Goal: Task Accomplishment & Management: Complete application form

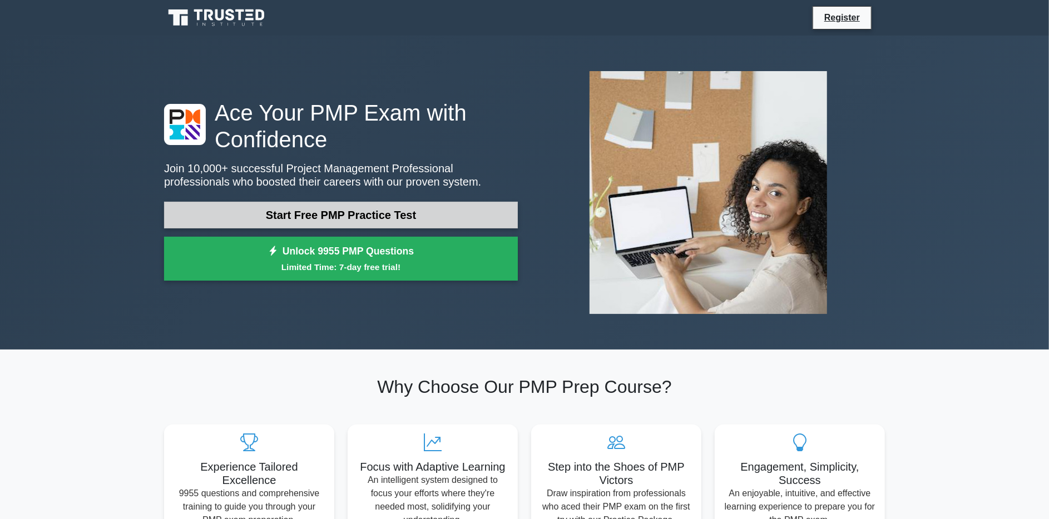
click at [370, 214] on link "Start Free PMP Practice Test" at bounding box center [341, 215] width 354 height 27
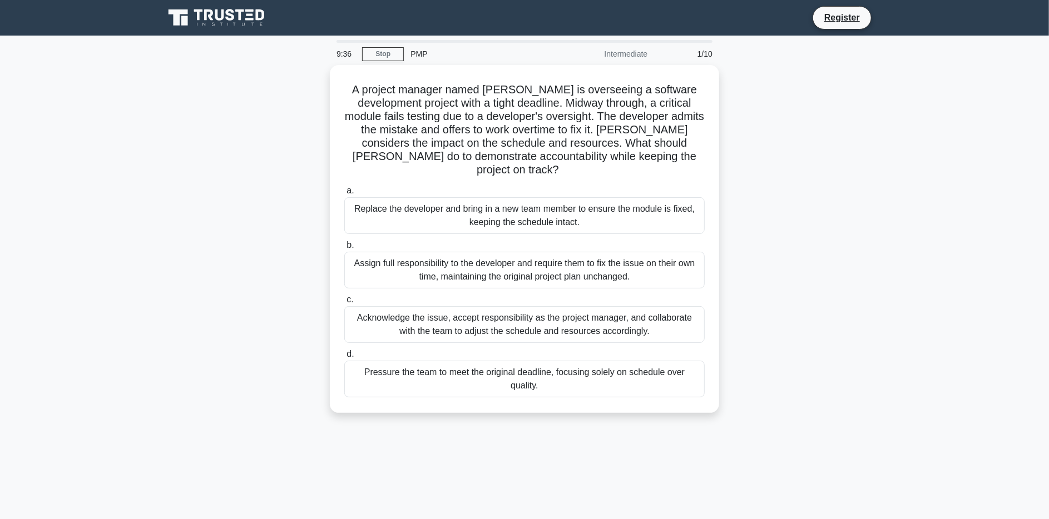
click at [414, 49] on div "PMP" at bounding box center [480, 54] width 153 height 22
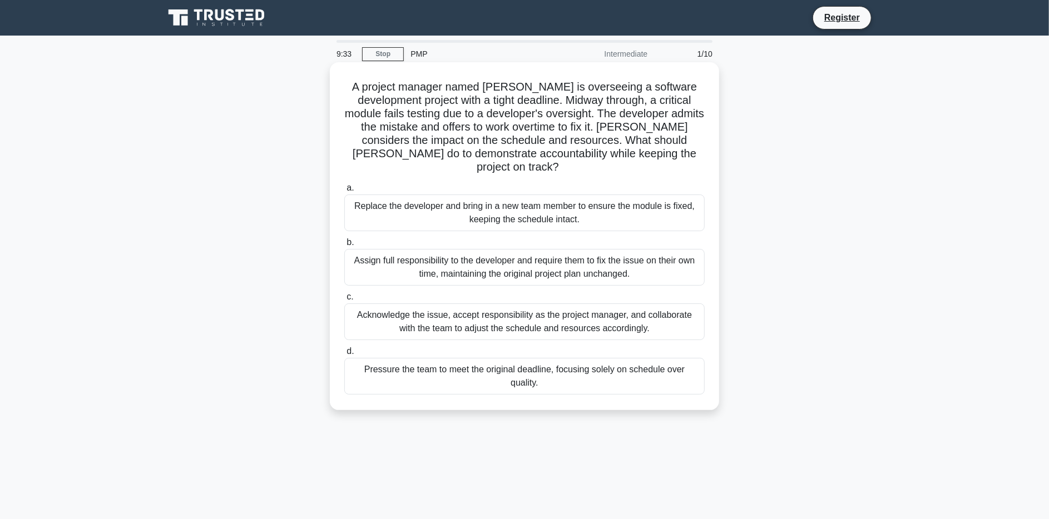
scroll to position [81, 0]
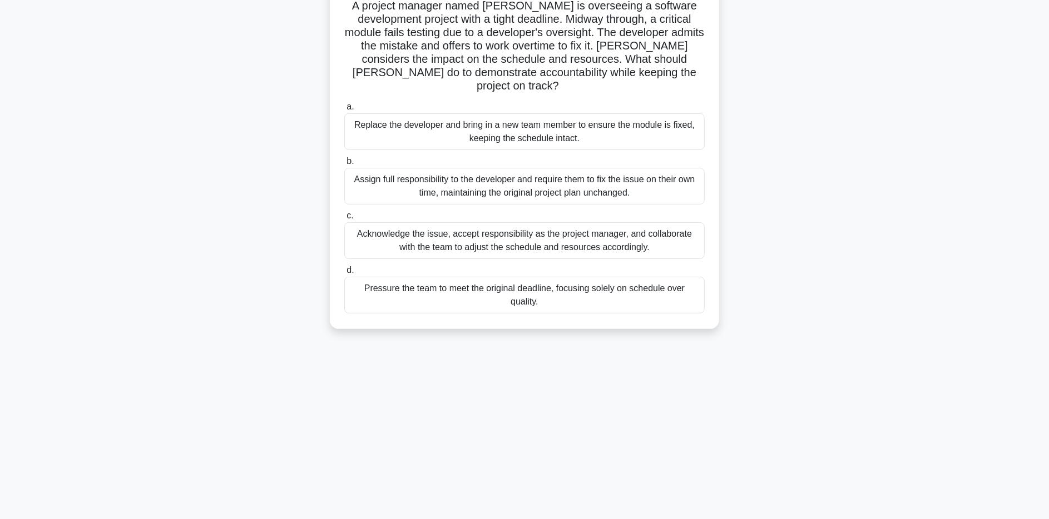
click at [474, 231] on div "Acknowledge the issue, accept responsibility as the project manager, and collab…" at bounding box center [524, 240] width 360 height 37
click at [344, 220] on input "c. Acknowledge the issue, accept responsibility as the project manager, and col…" at bounding box center [344, 215] width 0 height 7
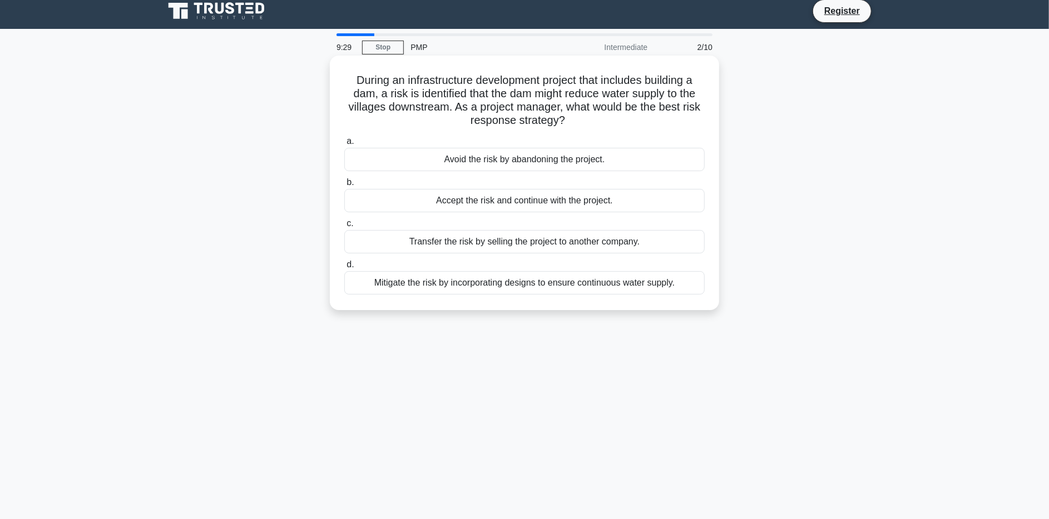
scroll to position [0, 0]
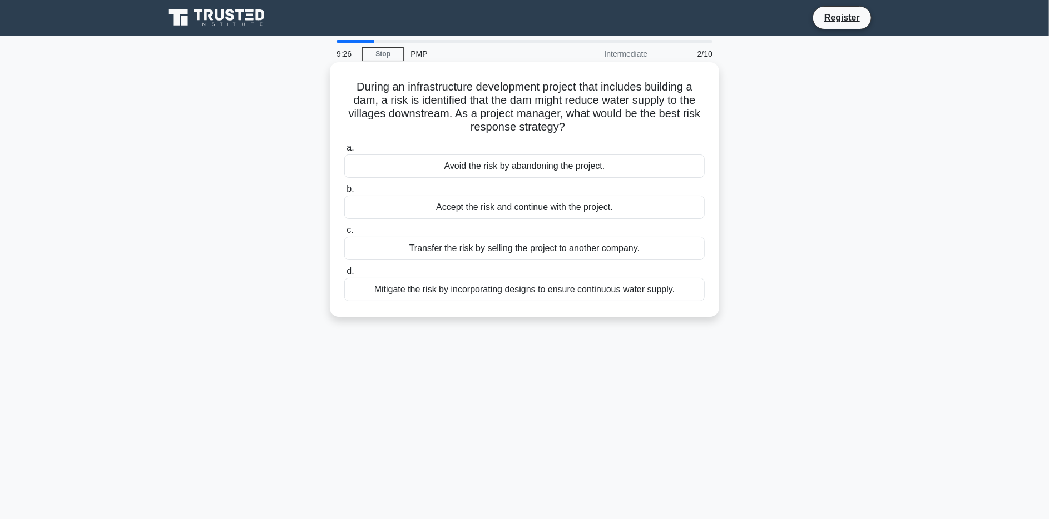
click at [397, 243] on div "Transfer the risk by selling the project to another company." at bounding box center [524, 248] width 360 height 23
click at [344, 234] on input "c. Transfer the risk by selling the project to another company." at bounding box center [344, 230] width 0 height 7
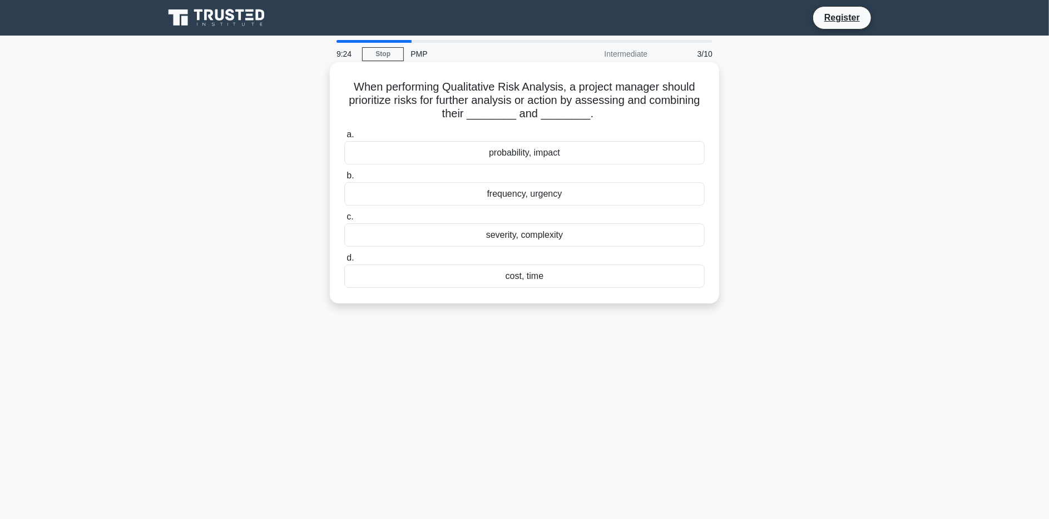
click at [449, 234] on div "severity, complexity" at bounding box center [524, 235] width 360 height 23
click at [344, 221] on input "c. severity, complexity" at bounding box center [344, 217] width 0 height 7
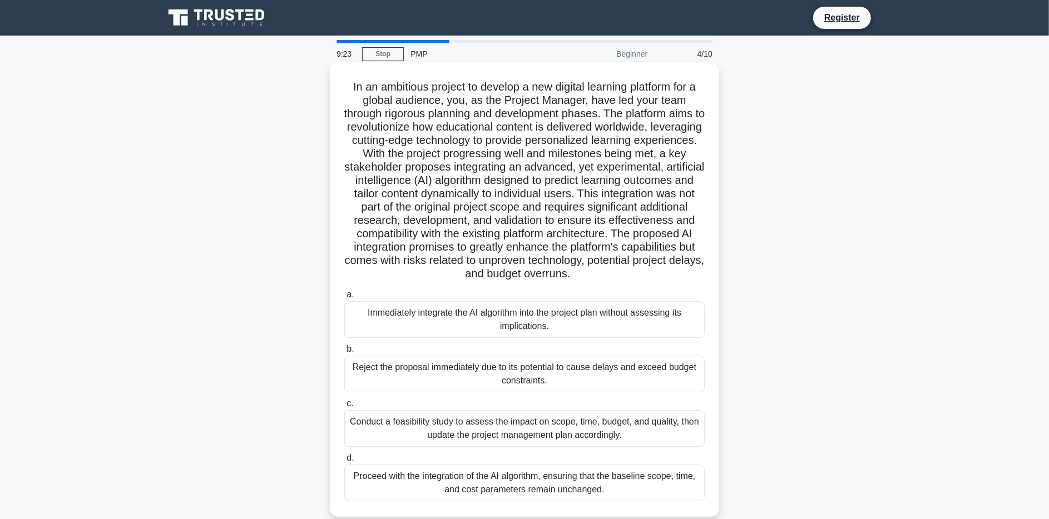
click at [428, 331] on div "Immediately integrate the AI algorithm into the project plan without assessing …" at bounding box center [524, 319] width 360 height 37
click at [344, 299] on input "a. Immediately integrate the AI algorithm into the project plan without assessi…" at bounding box center [344, 294] width 0 height 7
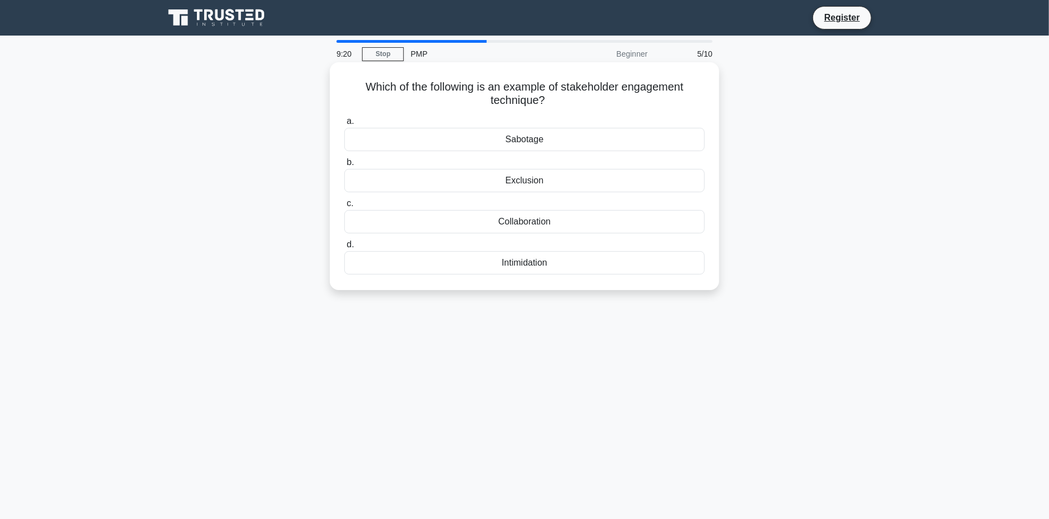
click at [478, 153] on div "a. Sabotage b. Exclusion c. d." at bounding box center [525, 194] width 374 height 165
click at [487, 140] on div "Sabotage" at bounding box center [524, 139] width 360 height 23
click at [344, 125] on input "a. Sabotage" at bounding box center [344, 121] width 0 height 7
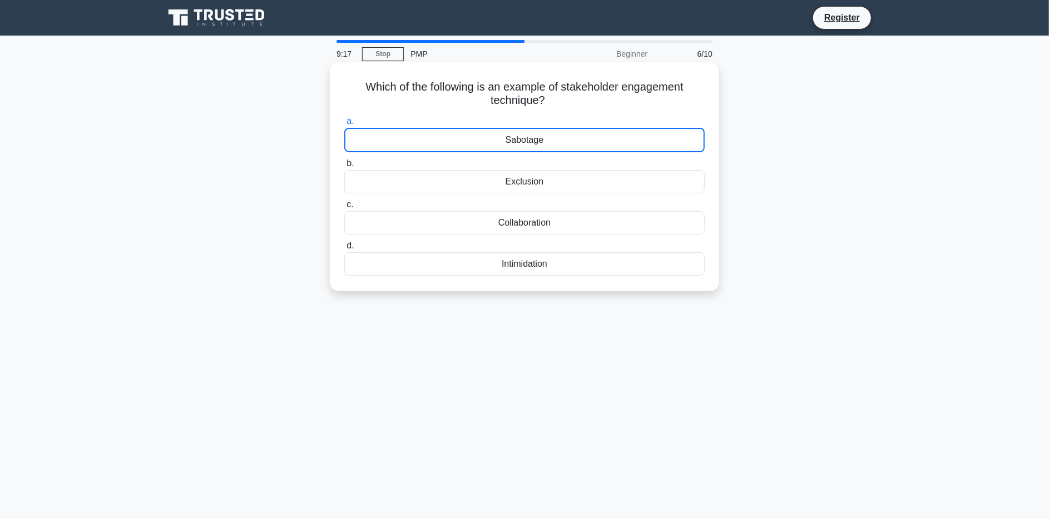
click at [513, 225] on div "Collaboration" at bounding box center [524, 222] width 360 height 23
click at [344, 209] on input "c. Collaboration" at bounding box center [344, 204] width 0 height 7
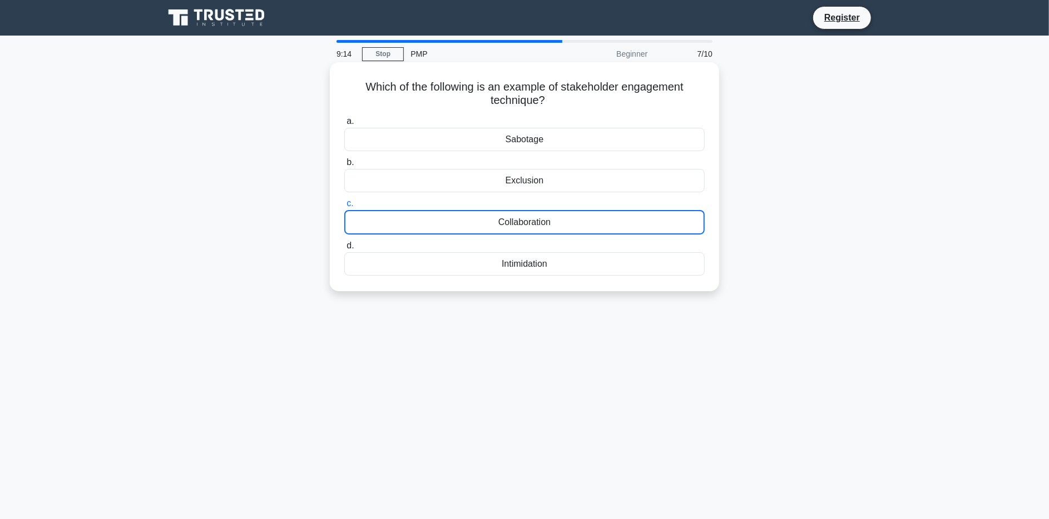
click at [504, 140] on div "Sabotage" at bounding box center [524, 139] width 360 height 23
click at [344, 125] on input "a. Sabotage" at bounding box center [344, 121] width 0 height 7
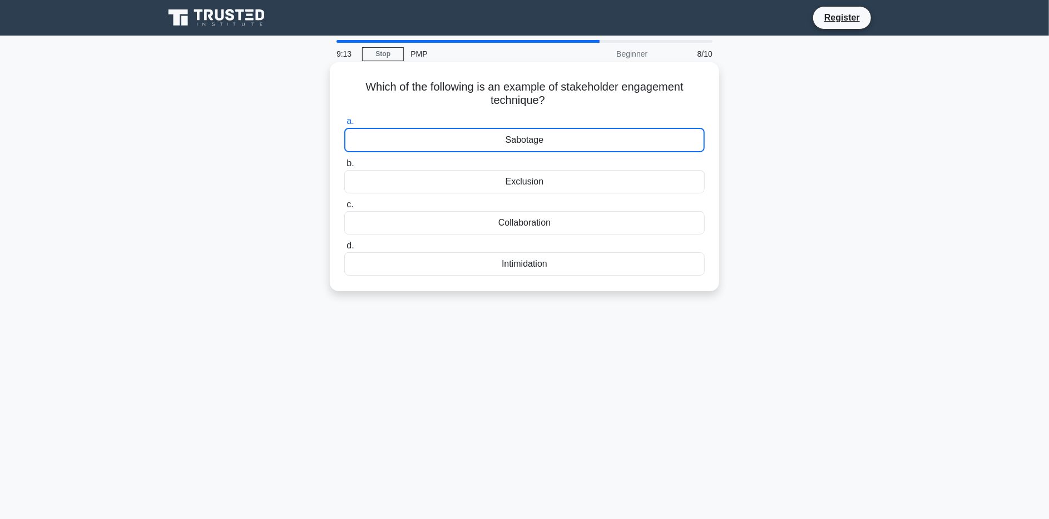
click at [537, 223] on div "Collaboration" at bounding box center [524, 222] width 360 height 23
click at [344, 209] on input "c. Collaboration" at bounding box center [344, 204] width 0 height 7
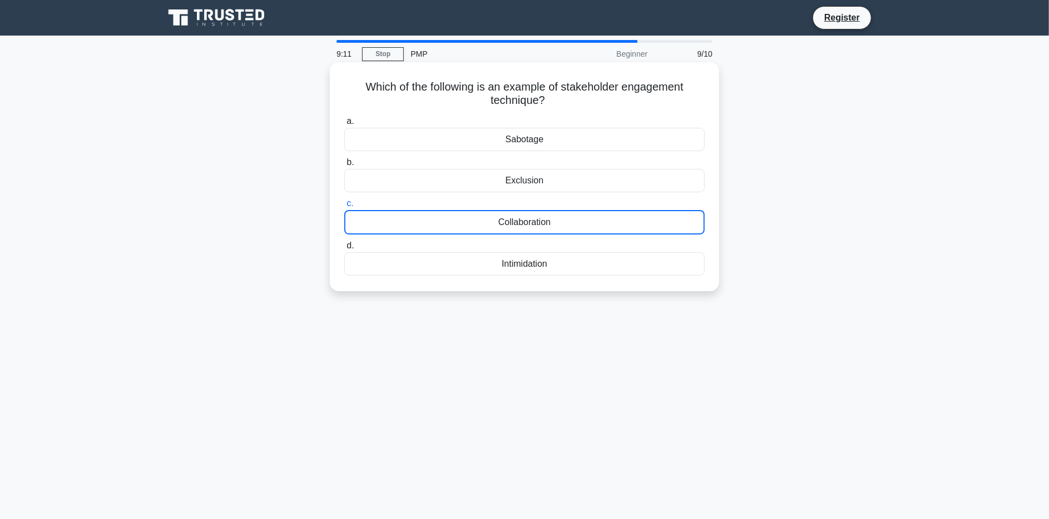
click at [556, 179] on div "Exclusion" at bounding box center [524, 180] width 360 height 23
click at [344, 166] on input "b. Exclusion" at bounding box center [344, 162] width 0 height 7
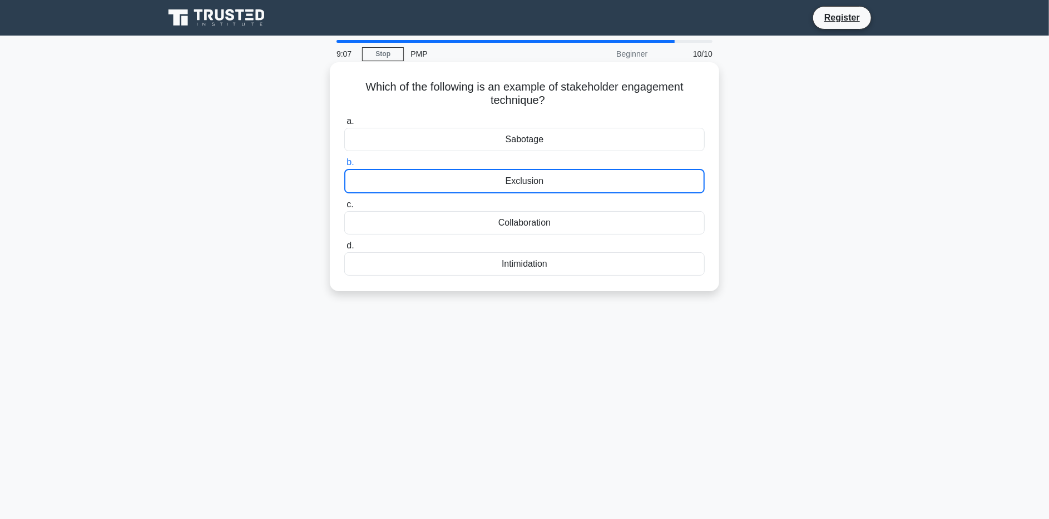
click at [593, 240] on label "d. Intimidation" at bounding box center [524, 257] width 360 height 37
click at [344, 242] on input "d. Intimidation" at bounding box center [344, 245] width 0 height 7
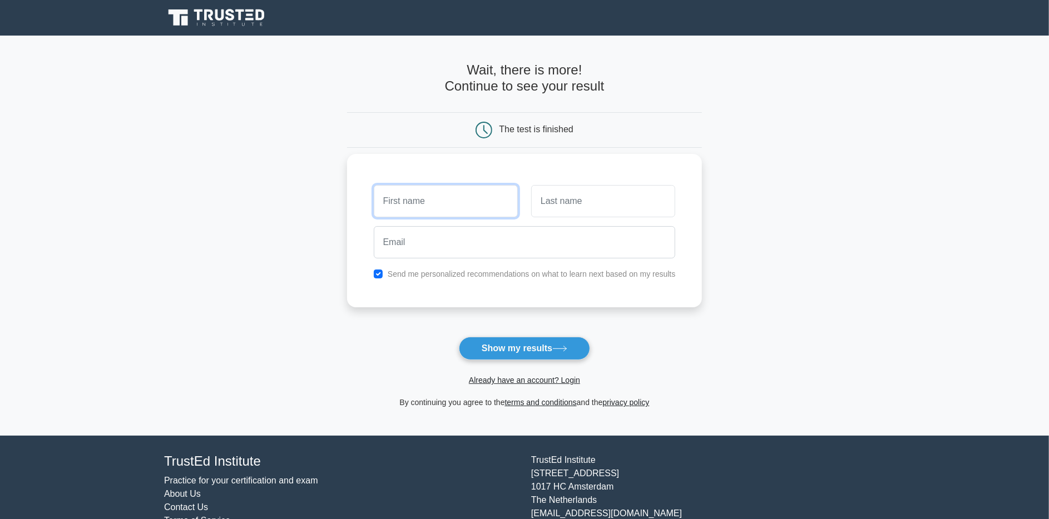
click at [460, 210] on input "text" at bounding box center [446, 201] width 144 height 32
type input "yvonne"
click at [546, 207] on input "text" at bounding box center [603, 201] width 144 height 32
type input "mongina"
click at [482, 231] on input "email" at bounding box center [525, 242] width 302 height 32
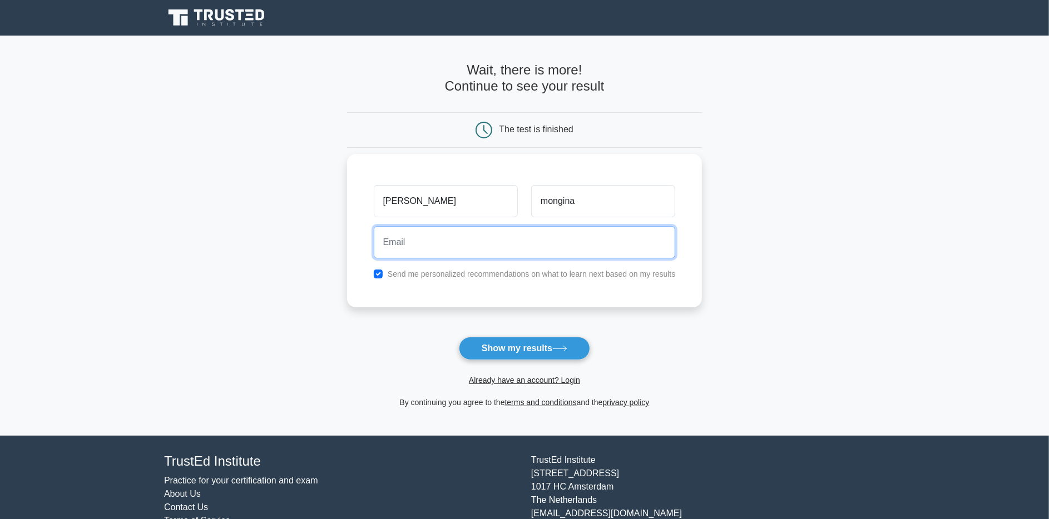
type input "Yvonne.mongina@threeriversacademy.co.ke"
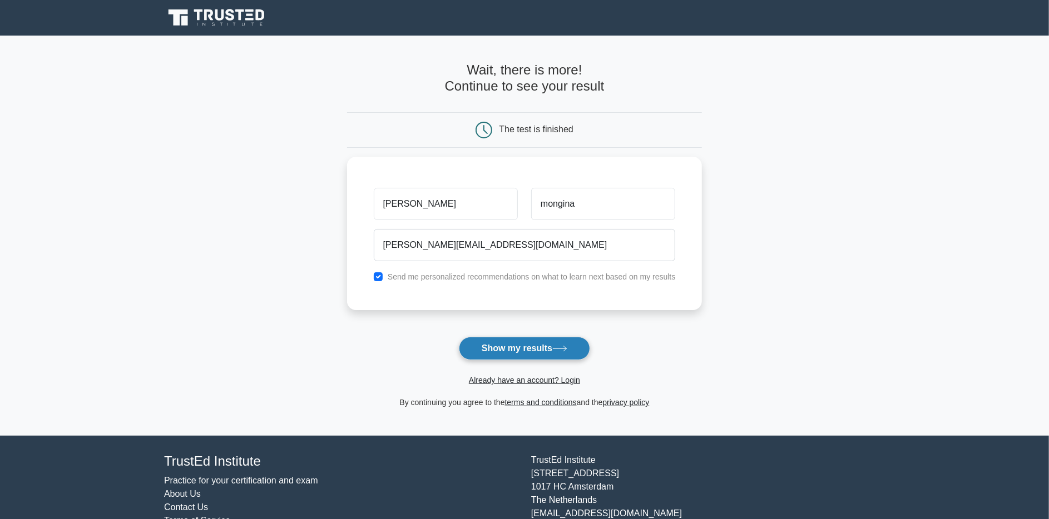
click at [506, 348] on button "Show my results" at bounding box center [524, 348] width 131 height 23
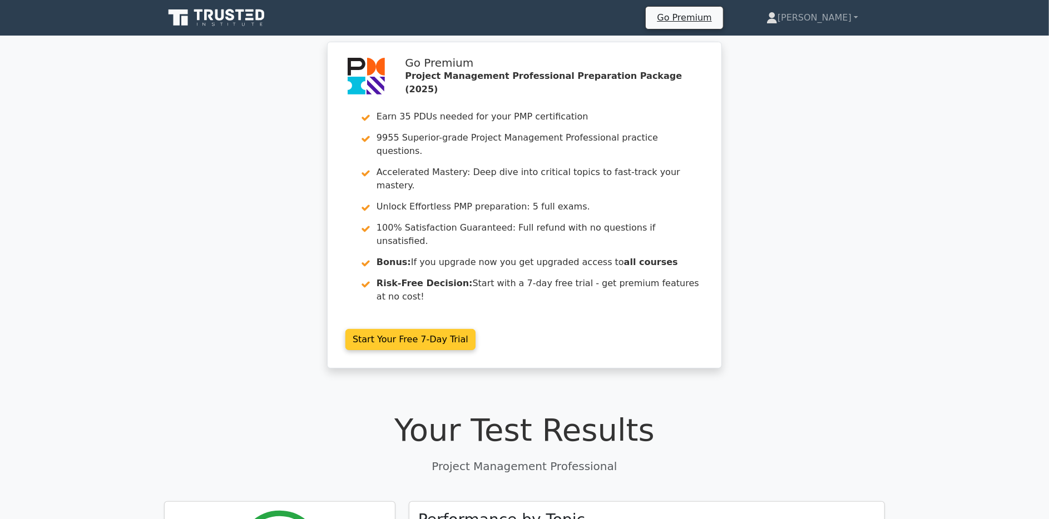
click at [373, 329] on link "Start Your Free 7-Day Trial" at bounding box center [410, 339] width 130 height 21
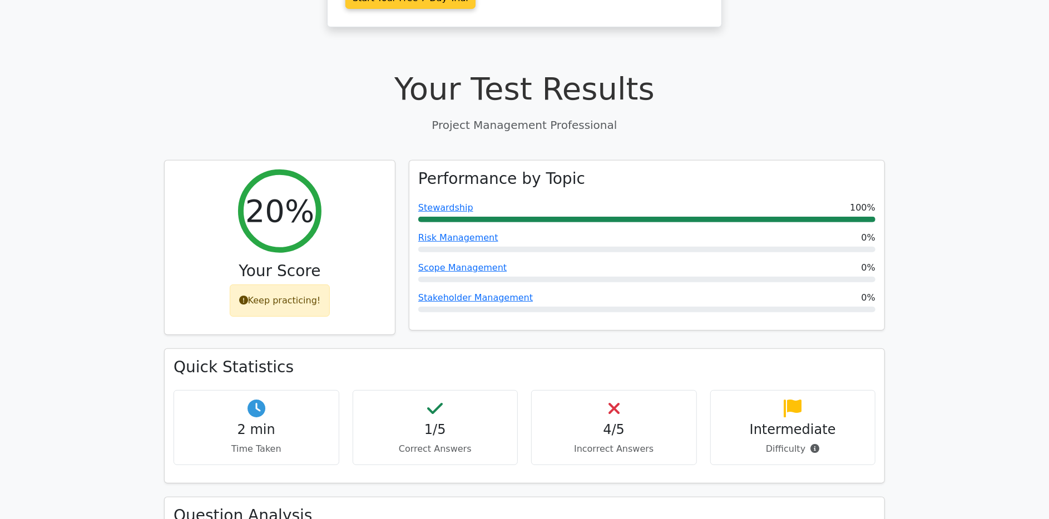
scroll to position [342, 0]
